Goal: Information Seeking & Learning: Learn about a topic

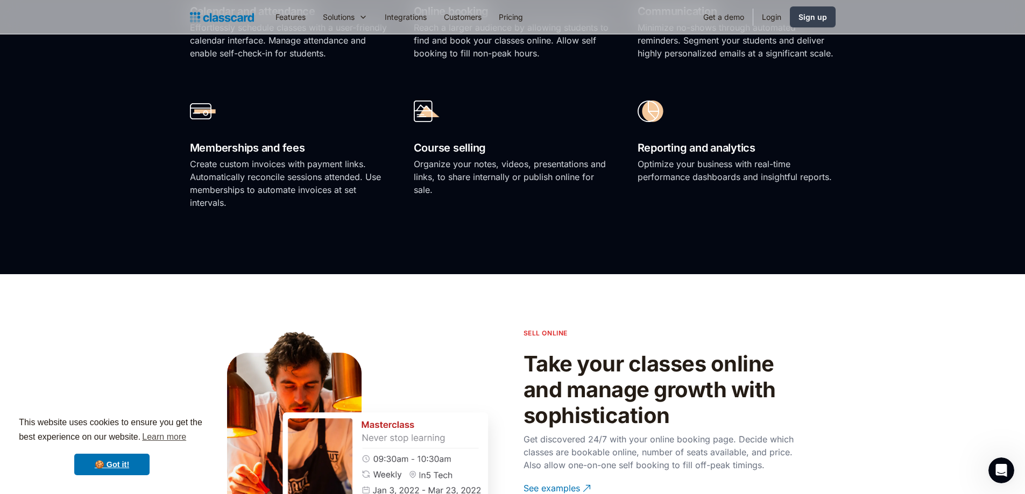
scroll to position [914, 0]
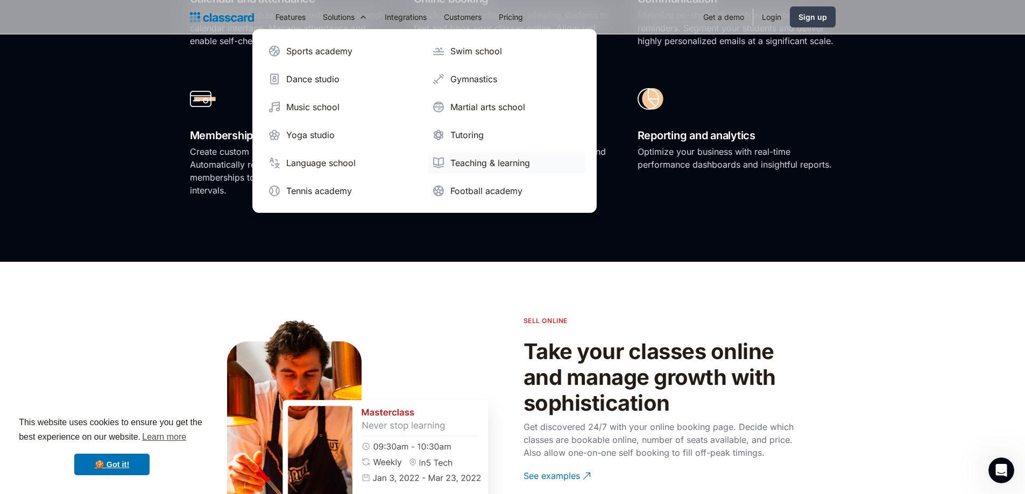
click at [466, 159] on div "Teaching & learning" at bounding box center [490, 163] width 80 height 13
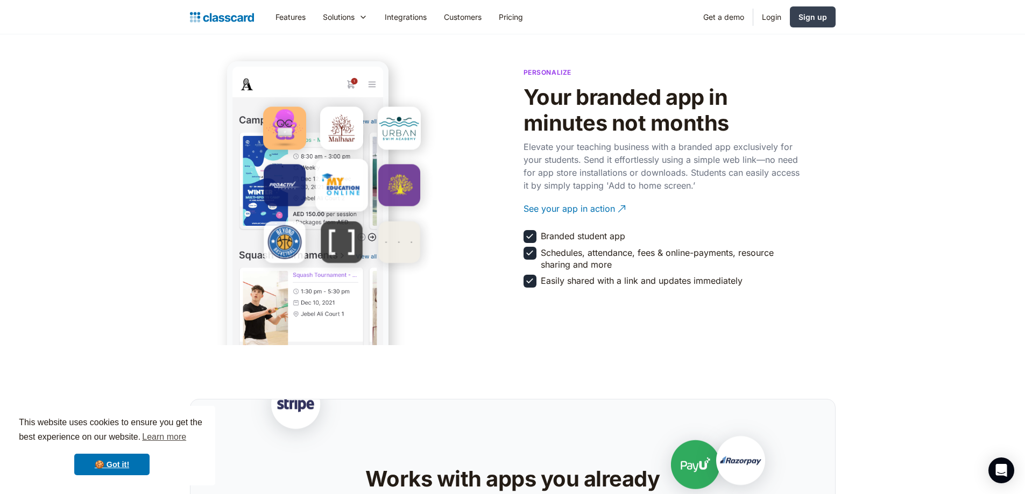
scroll to position [1990, 0]
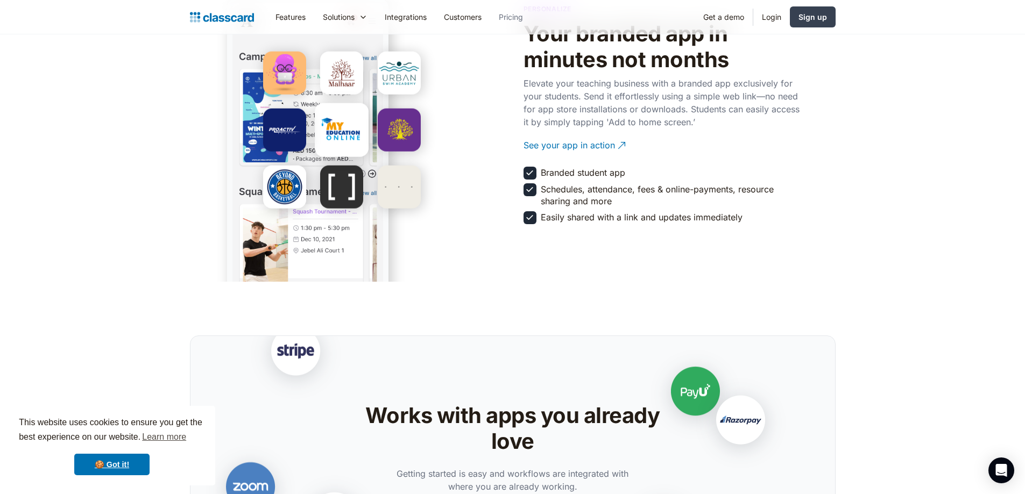
click at [509, 19] on link "Pricing" at bounding box center [510, 17] width 41 height 24
